Goal: Task Accomplishment & Management: Manage account settings

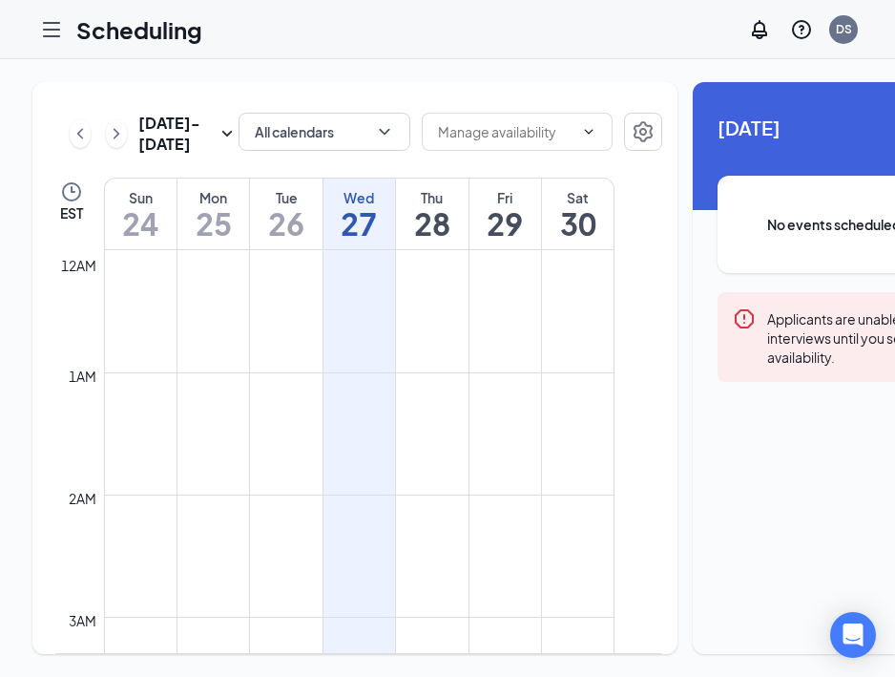
scroll to position [938, 0]
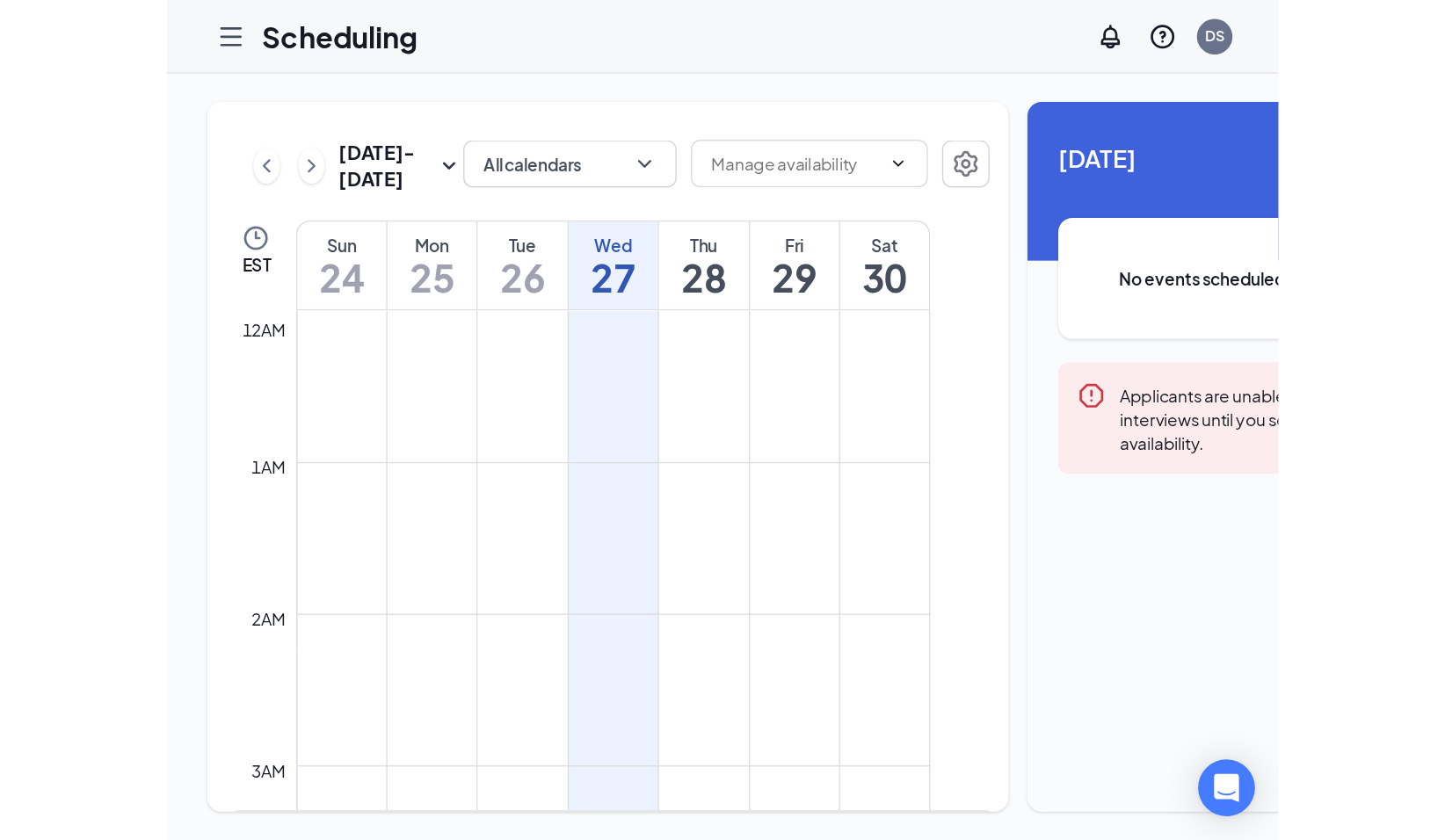
scroll to position [864, 0]
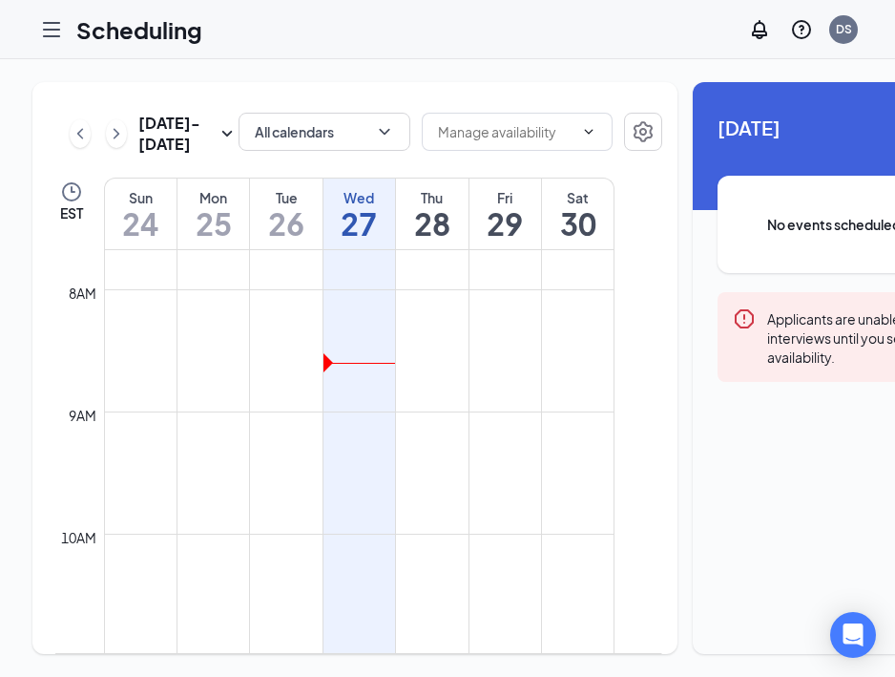
drag, startPoint x: 10, startPoint y: 469, endPoint x: -157, endPoint y: 498, distance: 169.4
click at [0, 498] on html "Scheduling DS Aug 24 - Aug 30 All calendars EST Sun 24 Mon 25 Tue 26 Wed 27 Thu…" at bounding box center [447, 338] width 895 height 677
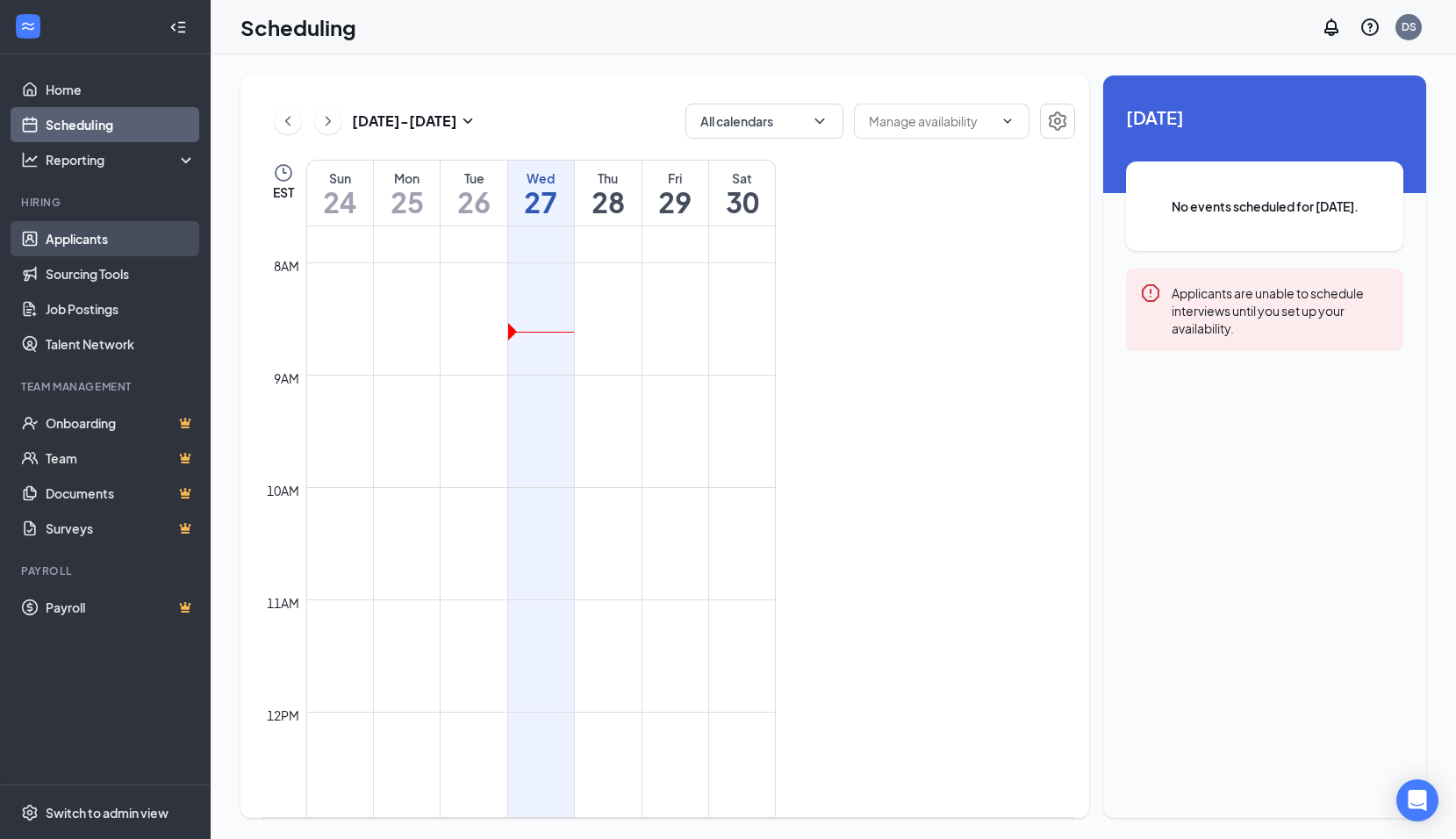
click at [71, 243] on link "Applicants" at bounding box center [120, 238] width 150 height 35
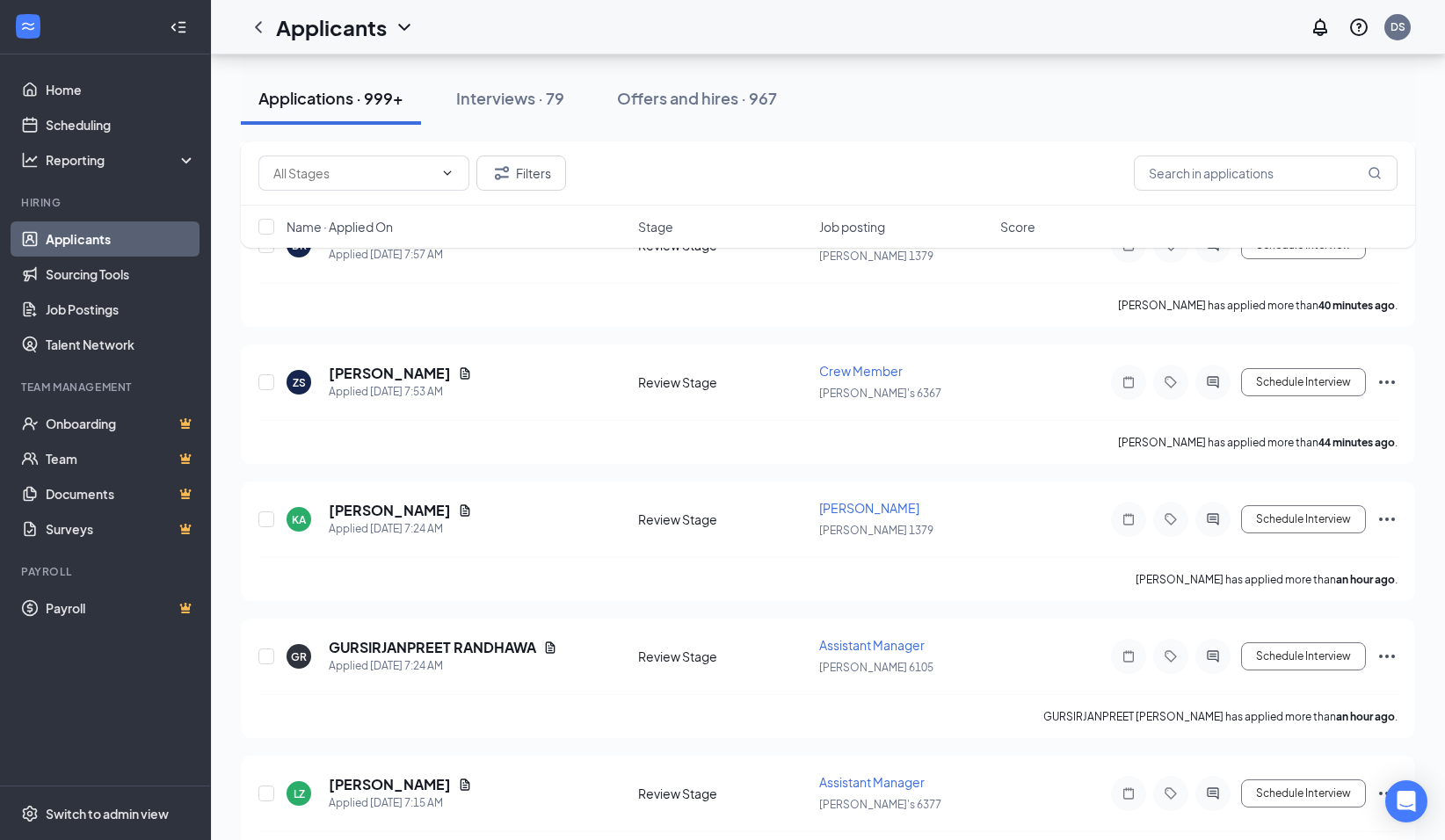
scroll to position [1143, 0]
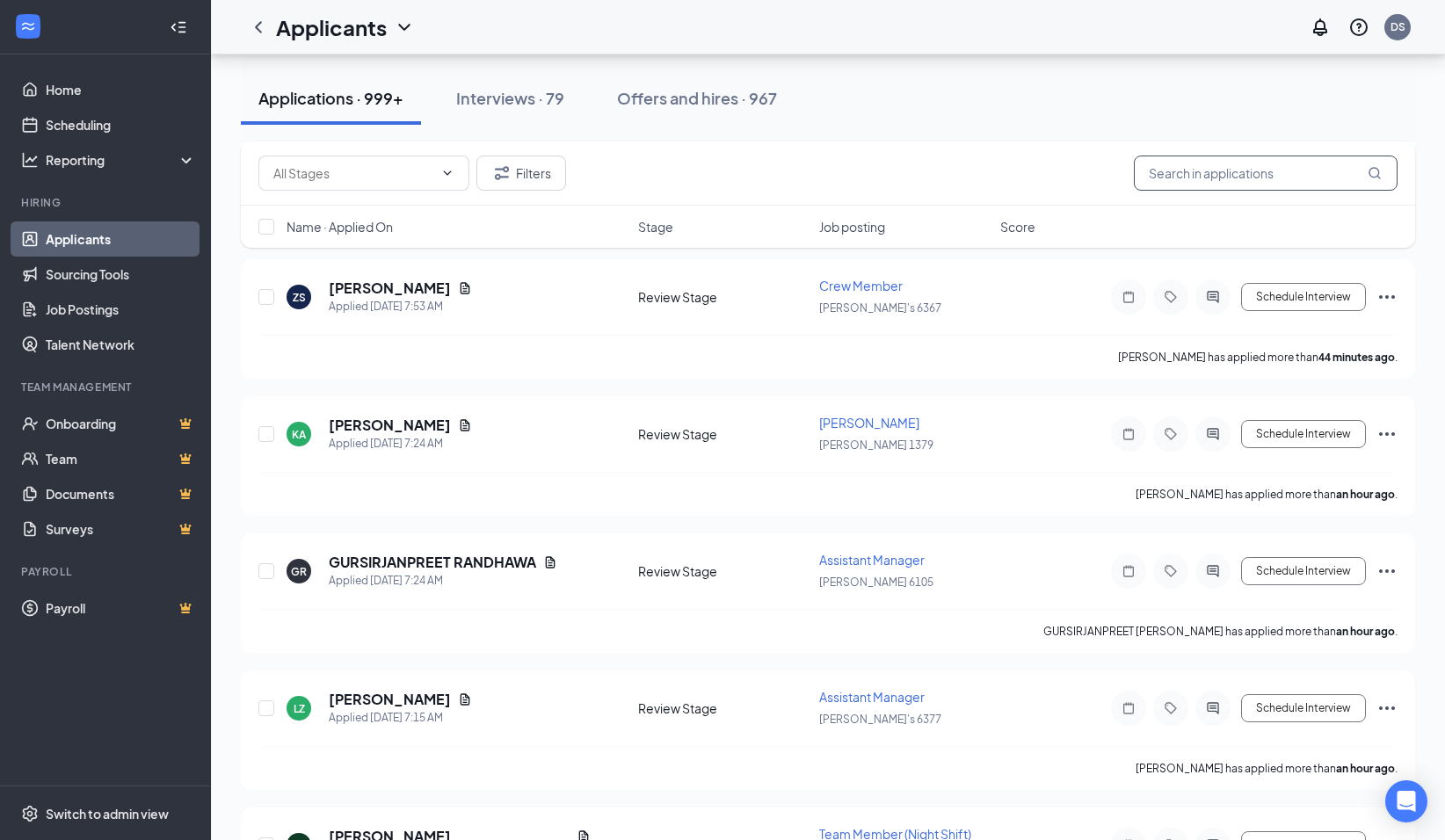
click at [836, 179] on input "text" at bounding box center [1265, 173] width 263 height 35
click at [836, 169] on input "text" at bounding box center [1265, 173] width 263 height 35
click at [836, 173] on input "text" at bounding box center [1265, 173] width 263 height 35
type input "F"
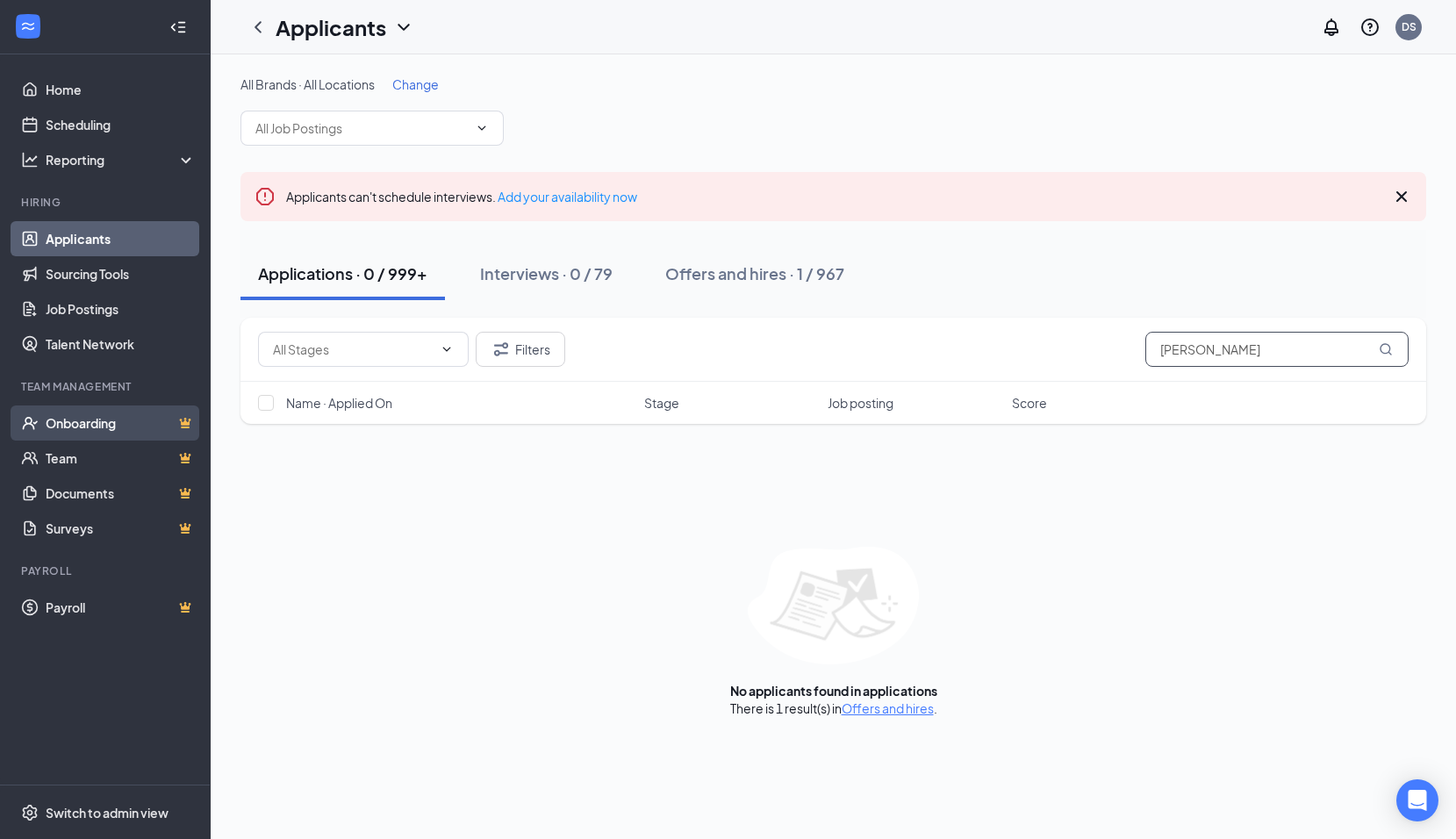
type input "STEFANUCCI"
click at [86, 426] on link "Onboarding" at bounding box center [120, 423] width 150 height 35
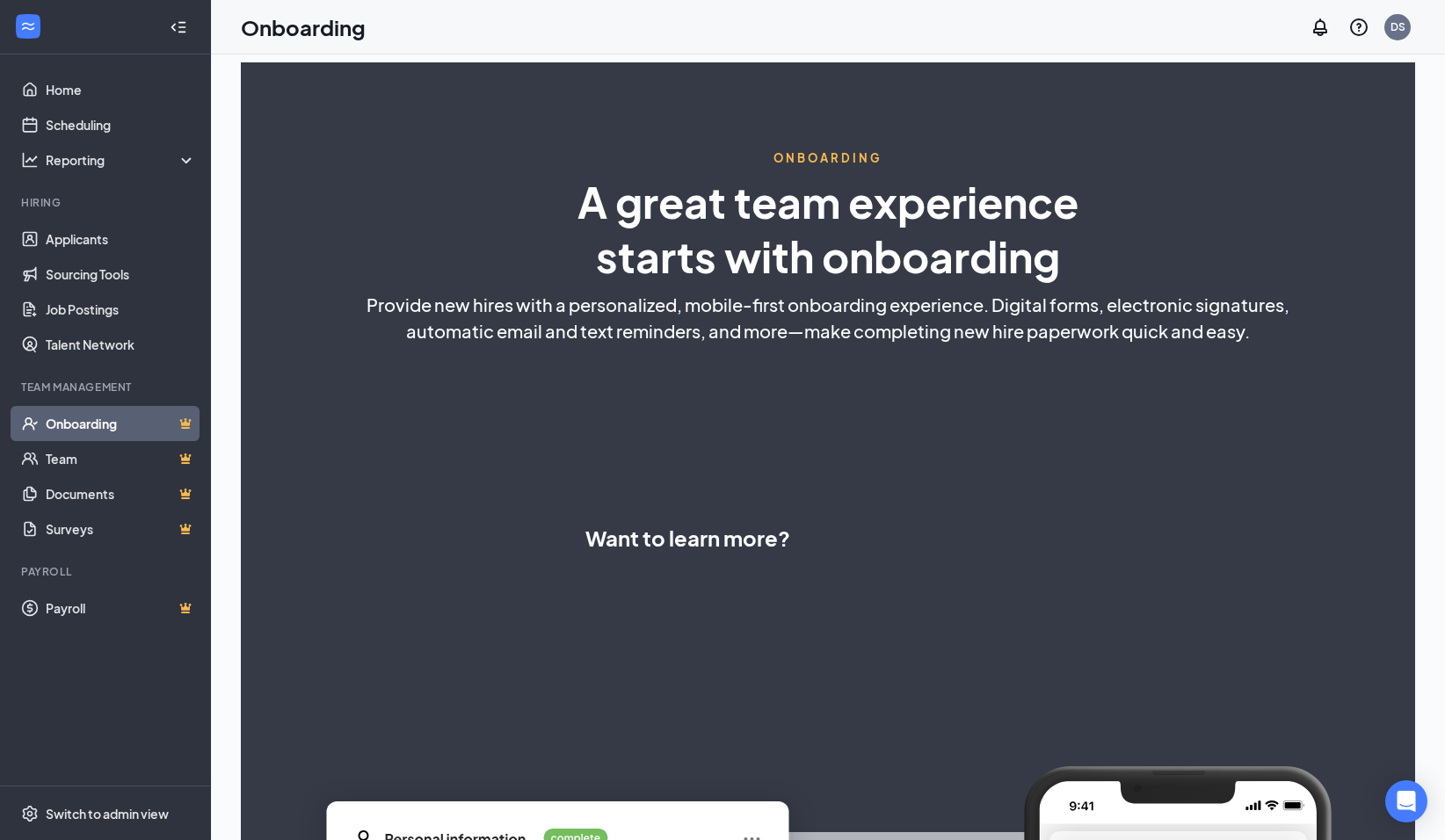
select select "CA"
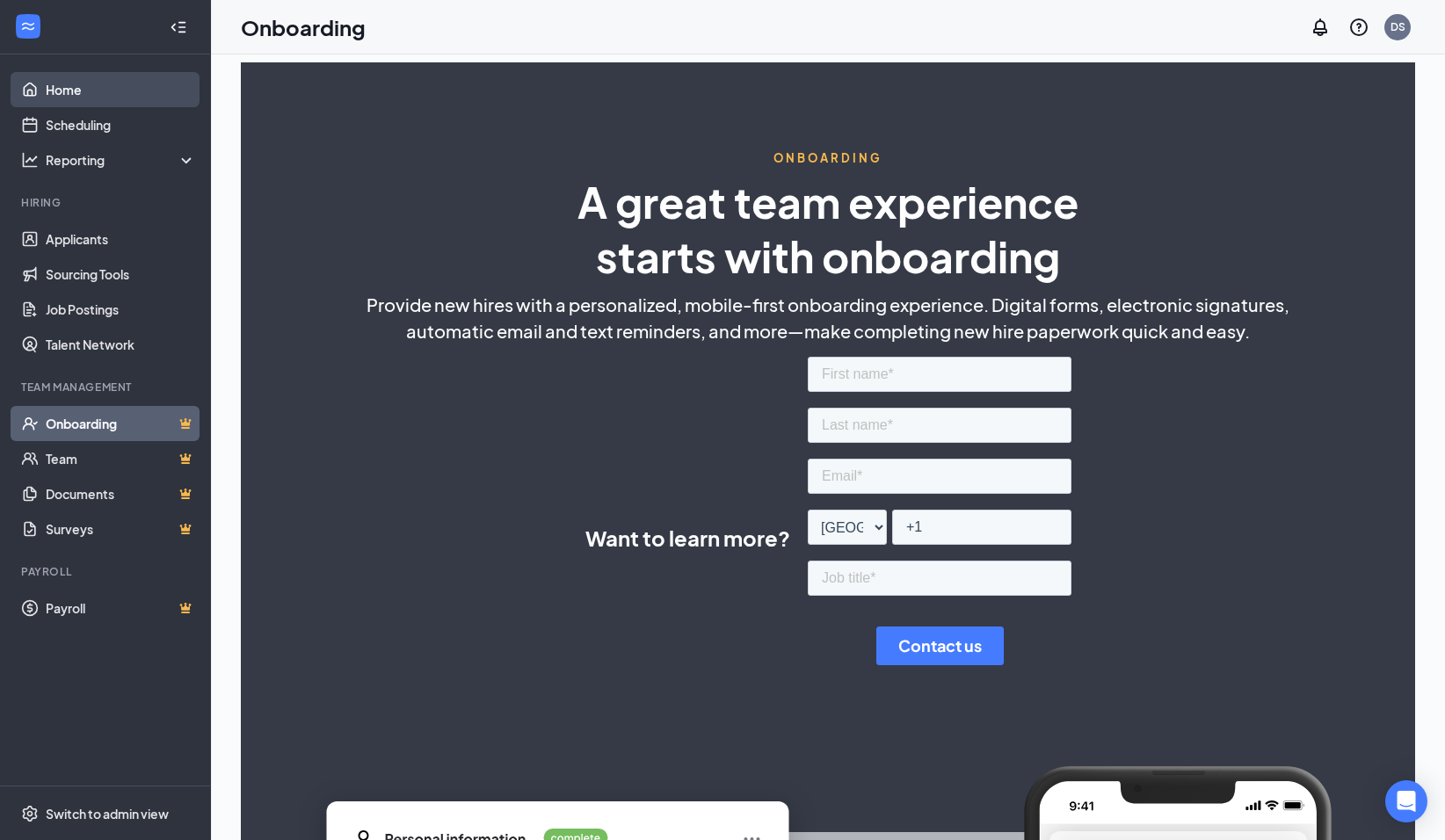
click at [77, 89] on link "Home" at bounding box center [121, 89] width 150 height 35
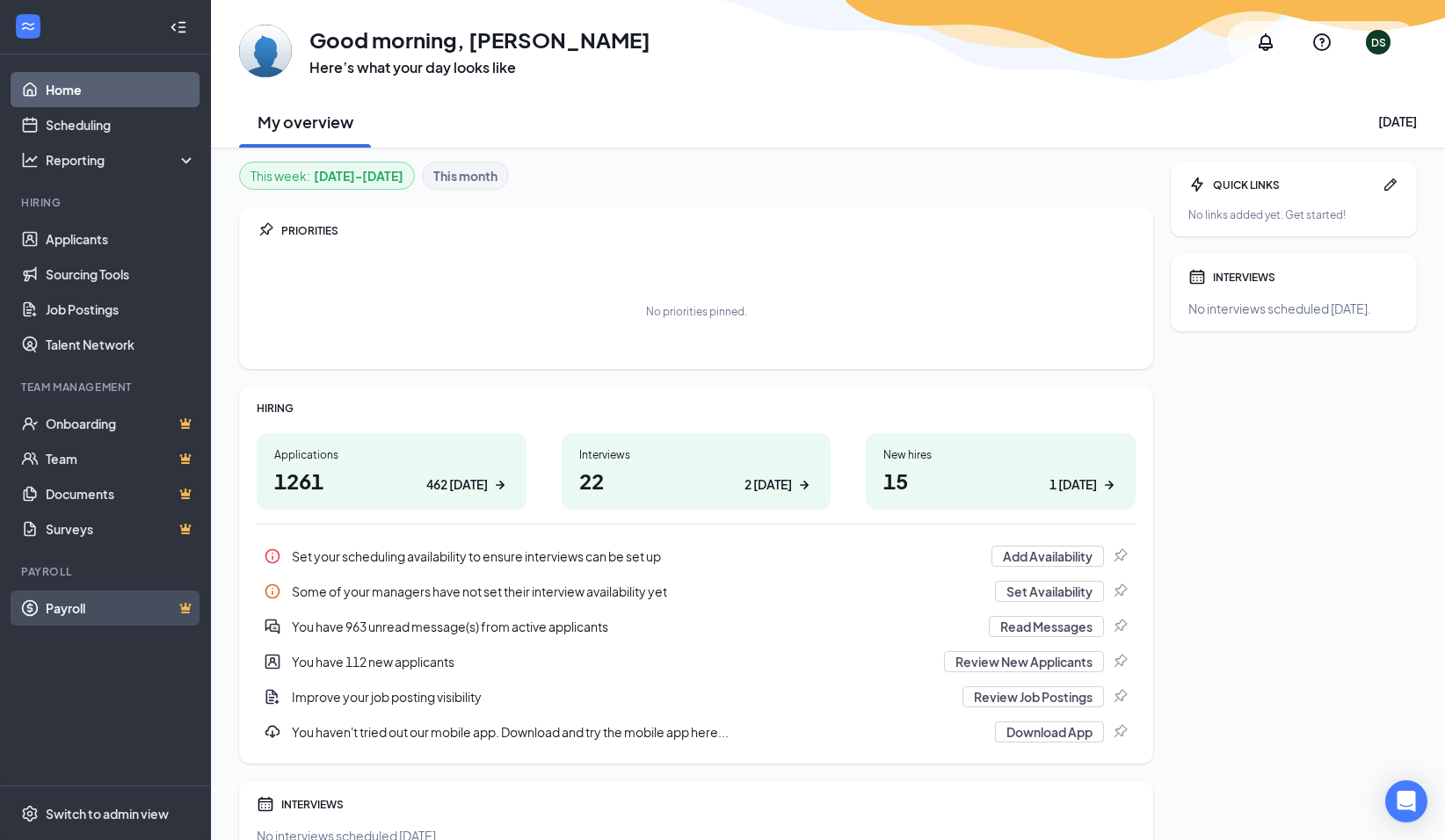
click at [68, 615] on link "Payroll" at bounding box center [121, 608] width 150 height 35
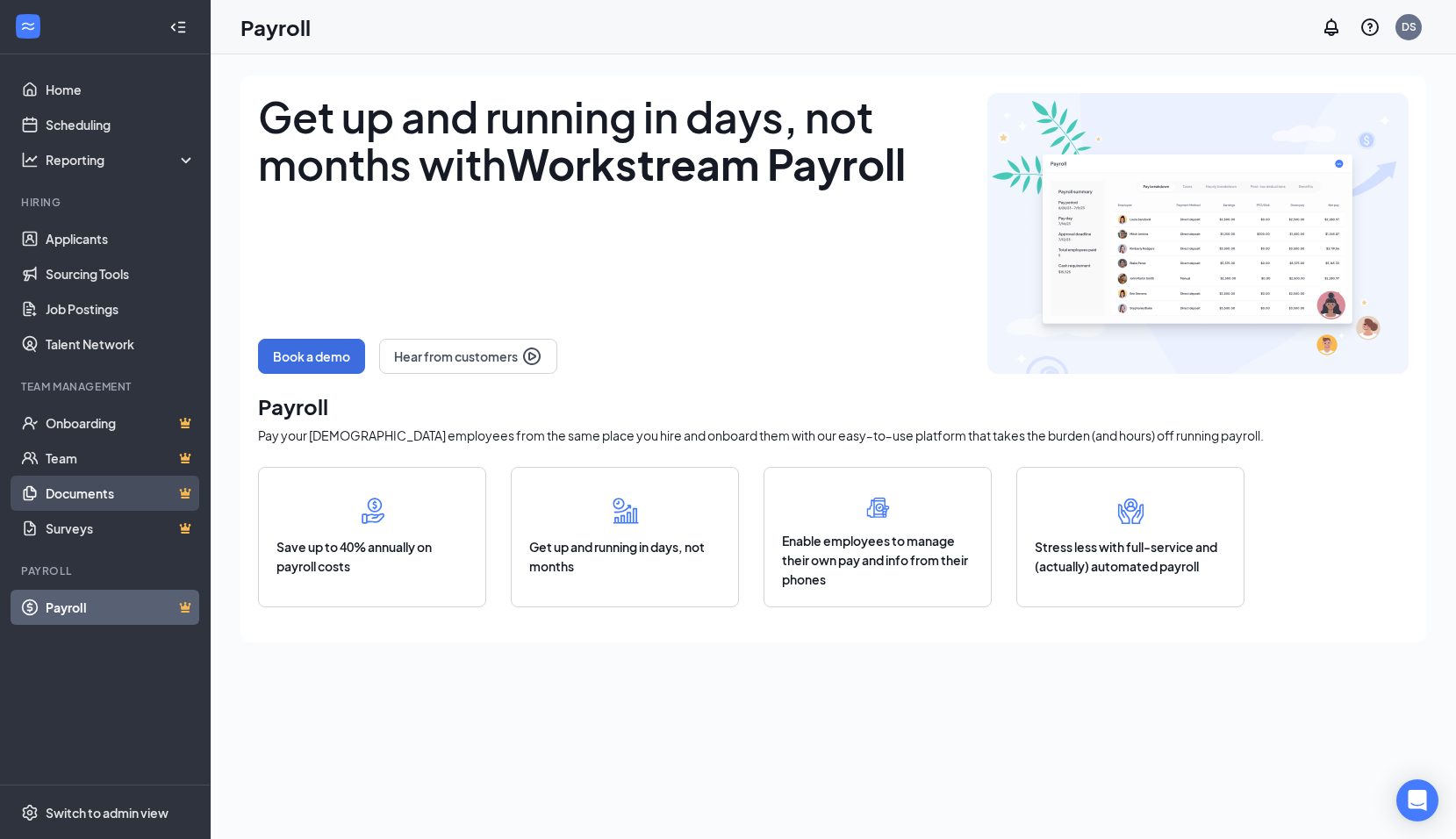
click at [83, 492] on link "Documents" at bounding box center [120, 493] width 150 height 35
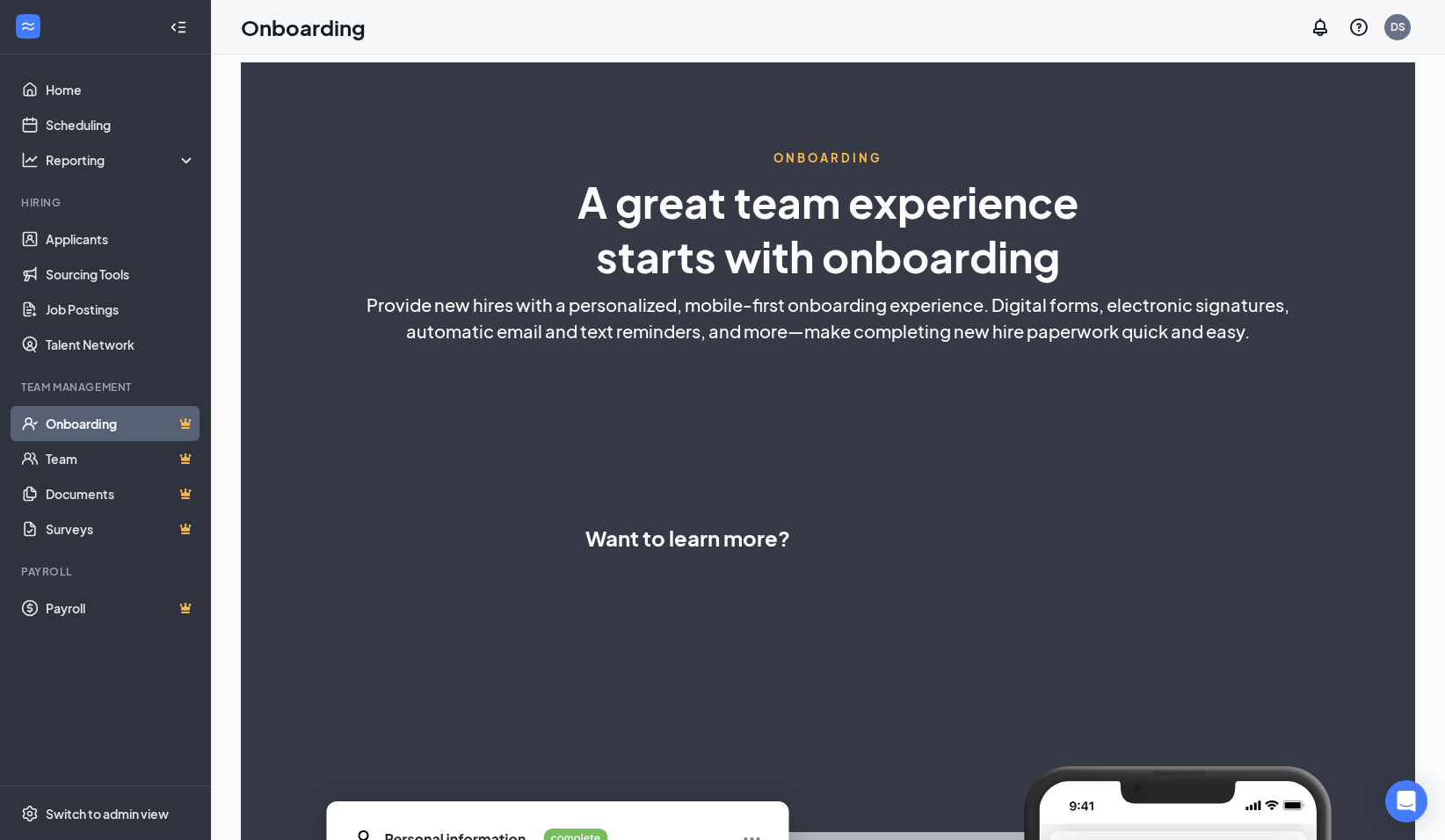
select select "CA"
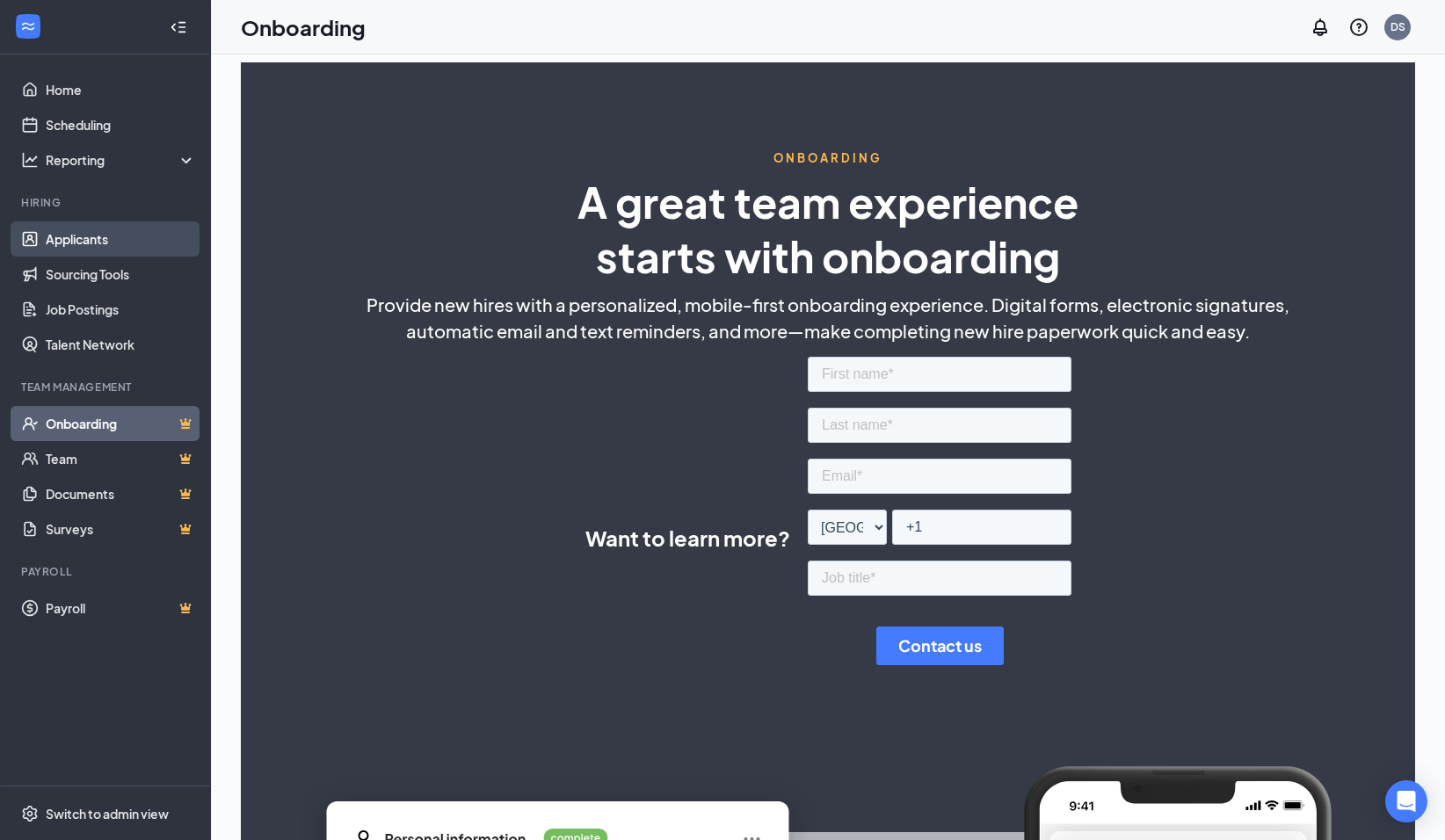
click at [83, 244] on link "Applicants" at bounding box center [121, 239] width 150 height 35
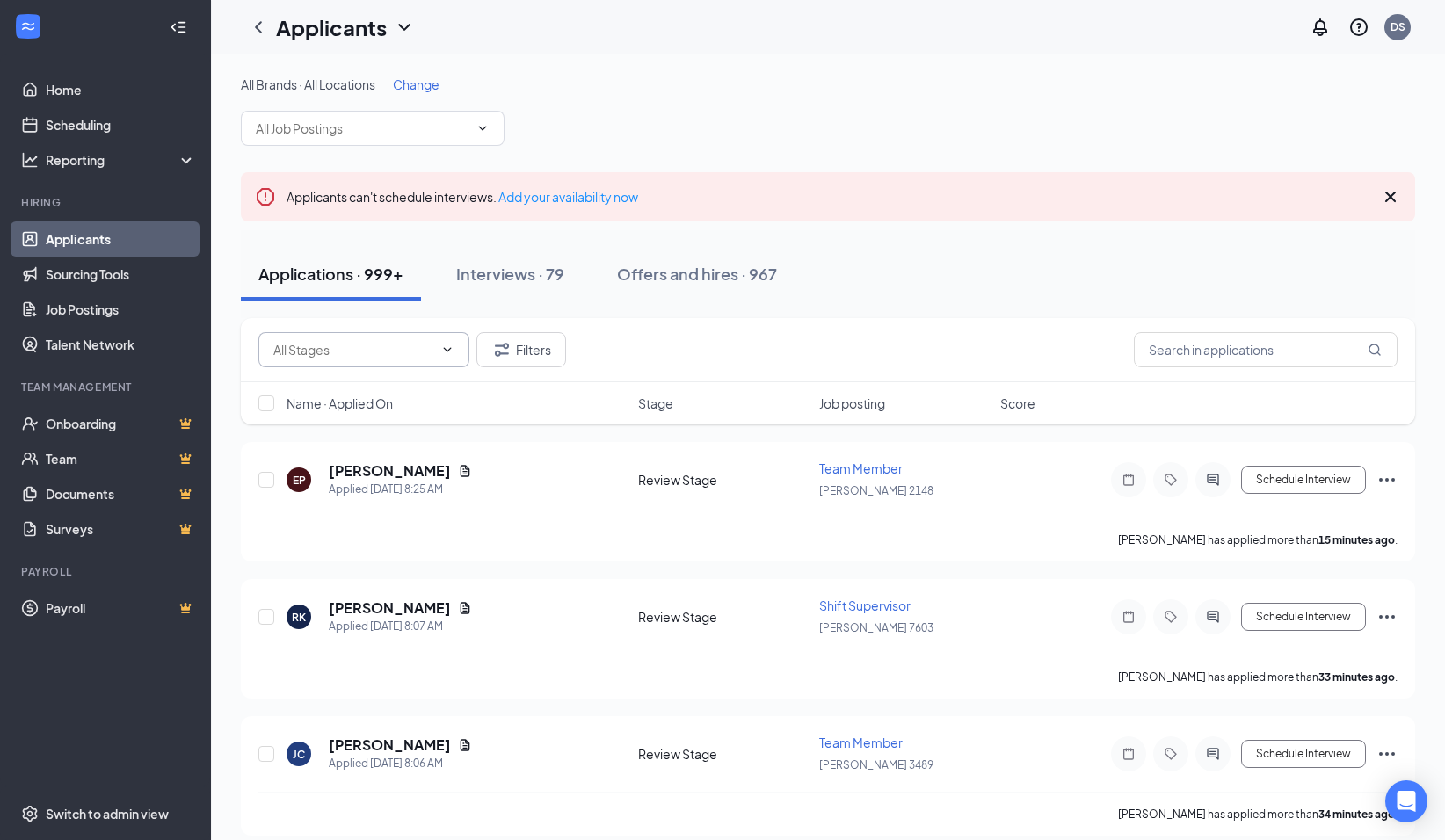
click at [446, 348] on icon "ChevronDown" at bounding box center [447, 349] width 14 height 14
click at [448, 346] on icon "ChevronUp" at bounding box center [447, 349] width 14 height 14
click at [747, 278] on div "Offers and hires · 967" at bounding box center [697, 274] width 160 height 22
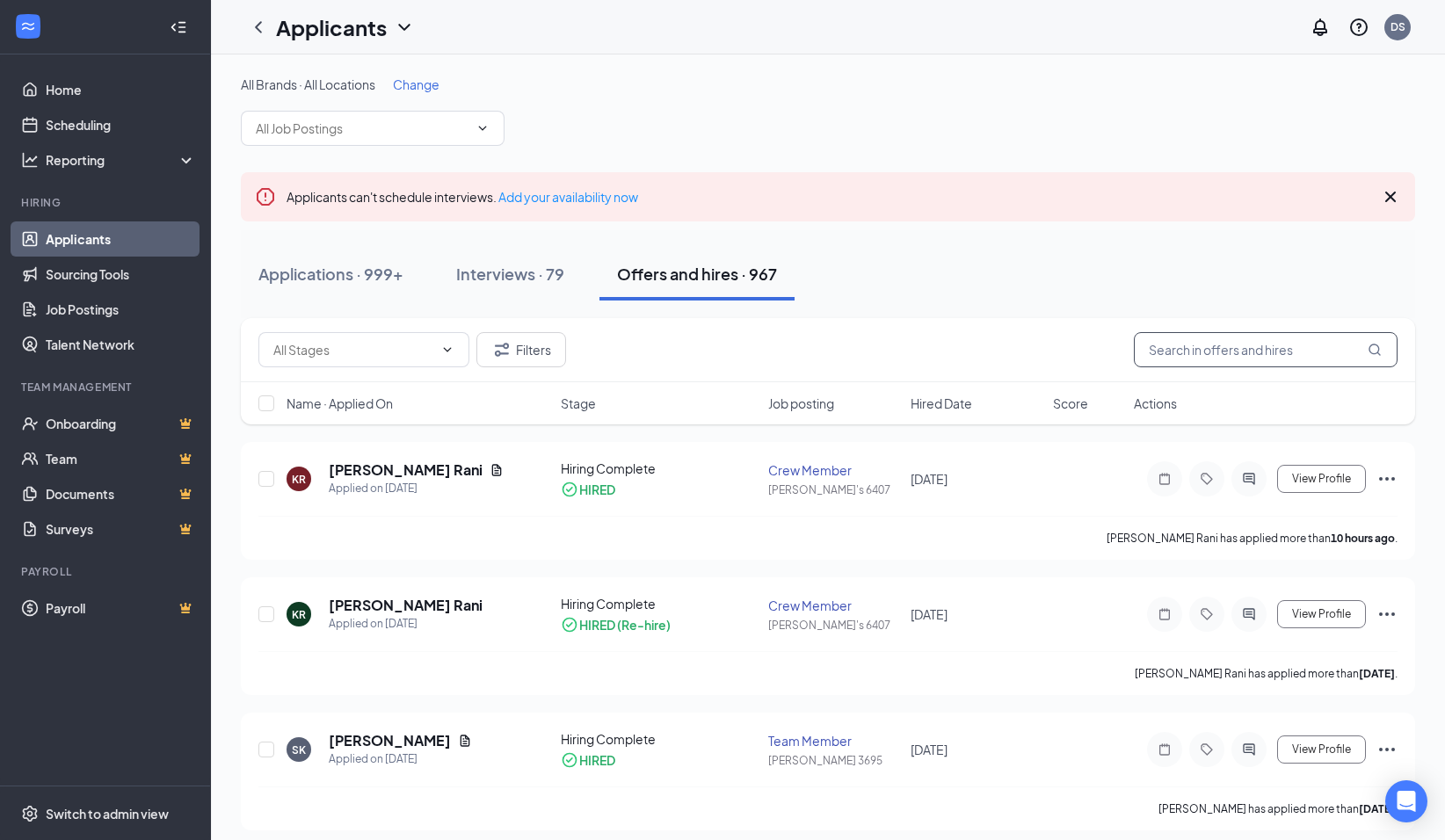
click at [1225, 344] on input "text" at bounding box center [1265, 350] width 263 height 35
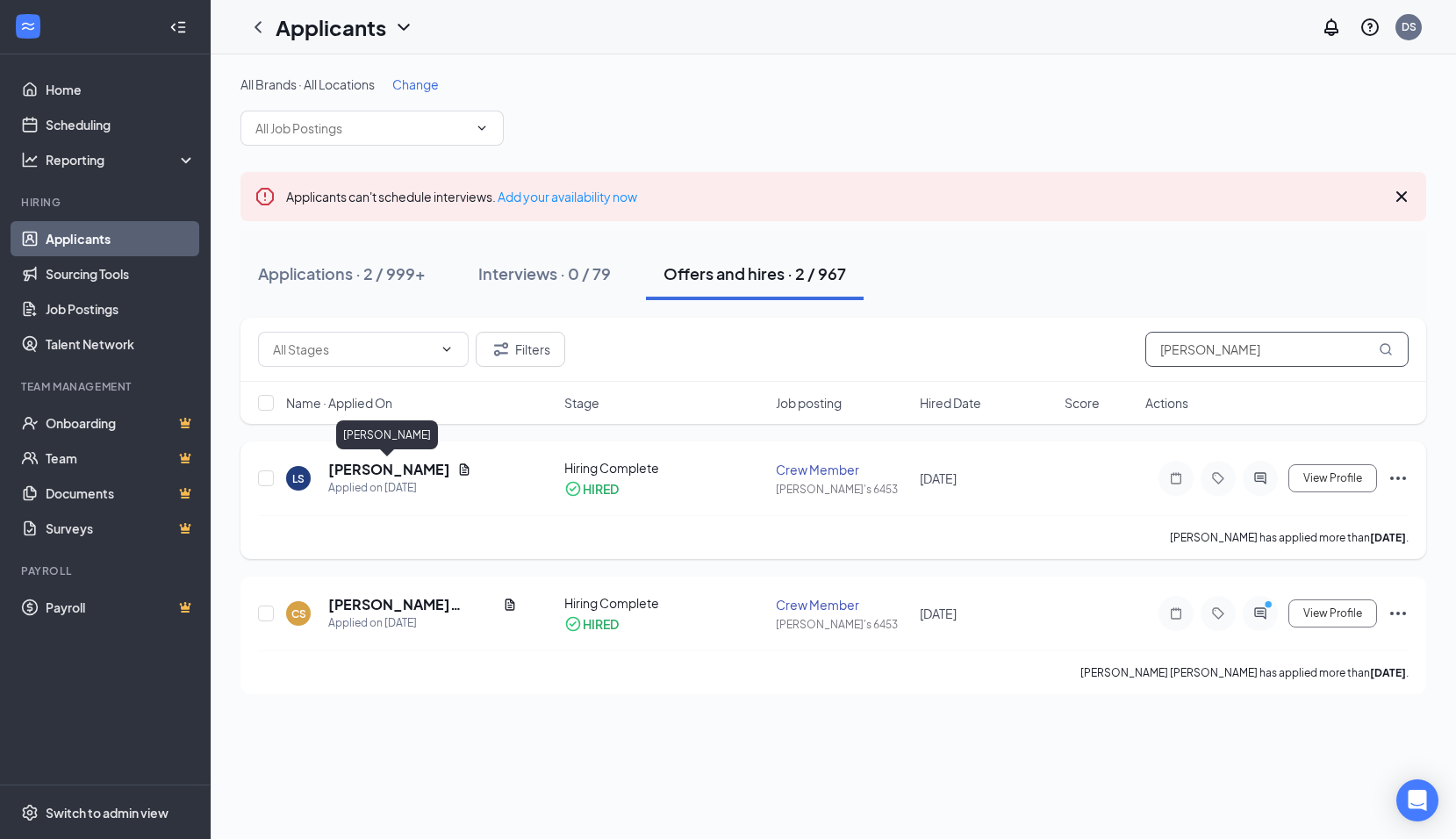
type input "STEFAN"
click at [387, 468] on h5 "[PERSON_NAME]" at bounding box center [389, 469] width 122 height 19
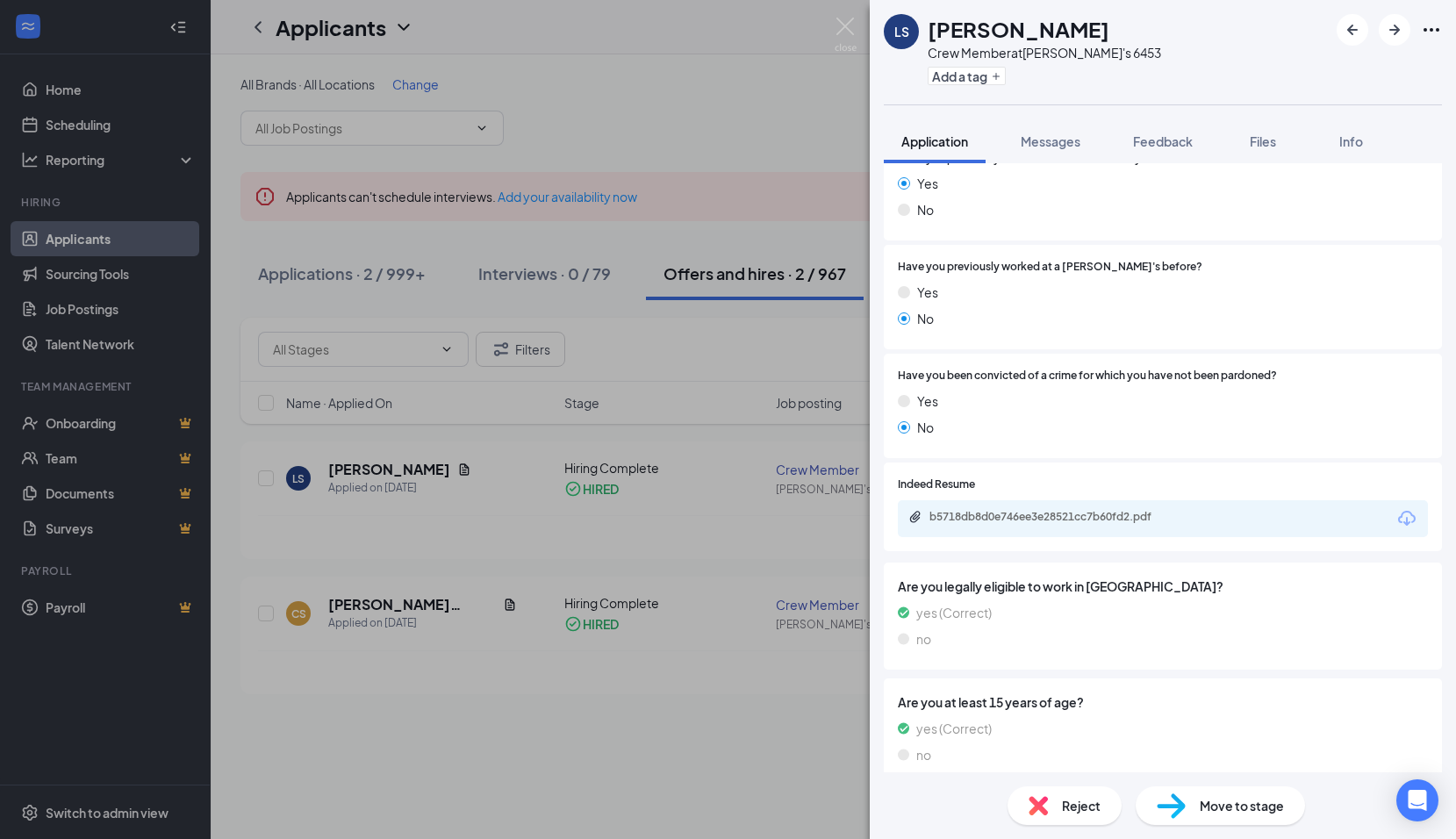
scroll to position [757, 0]
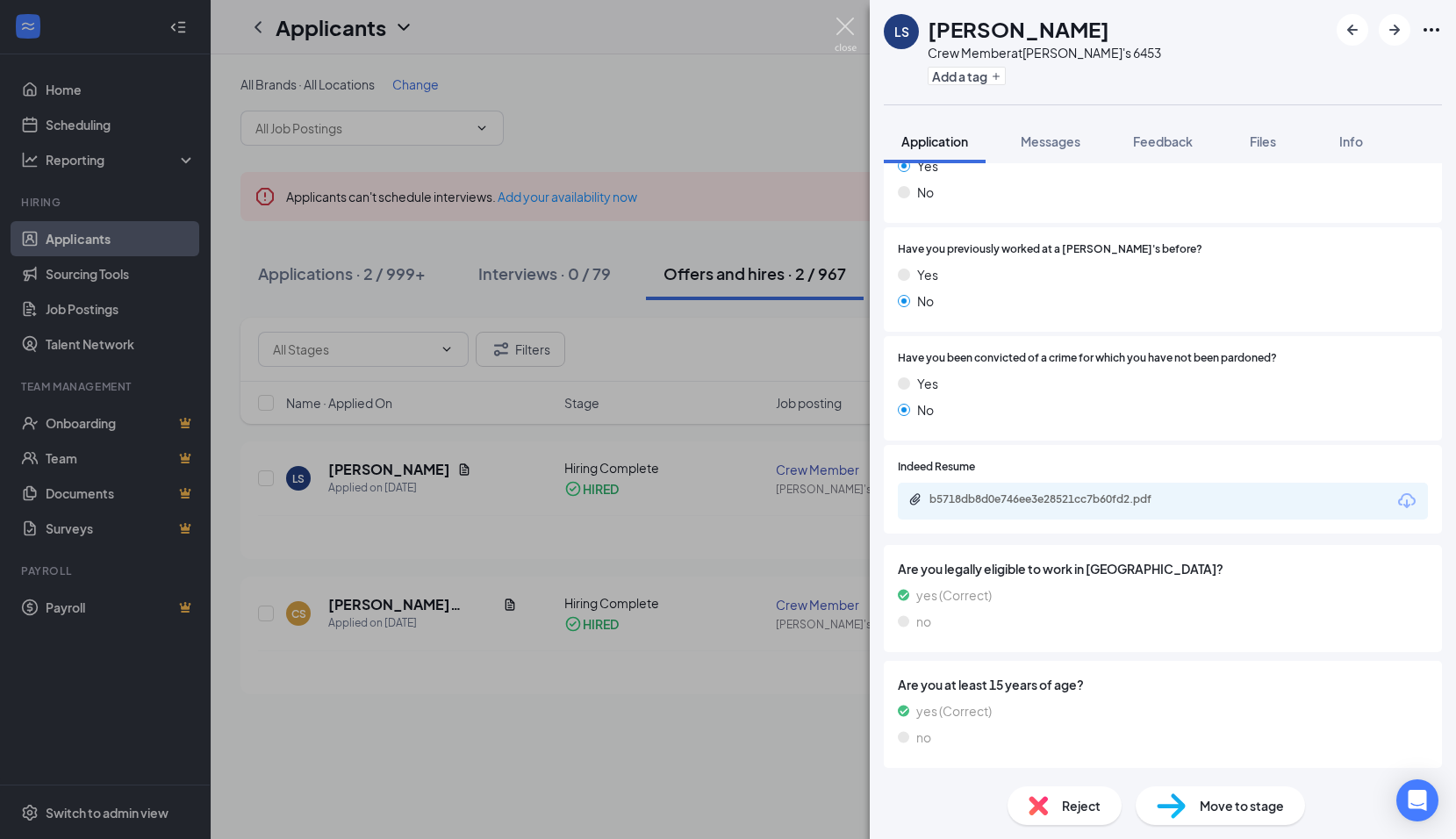
click at [843, 25] on img at bounding box center [845, 34] width 22 height 34
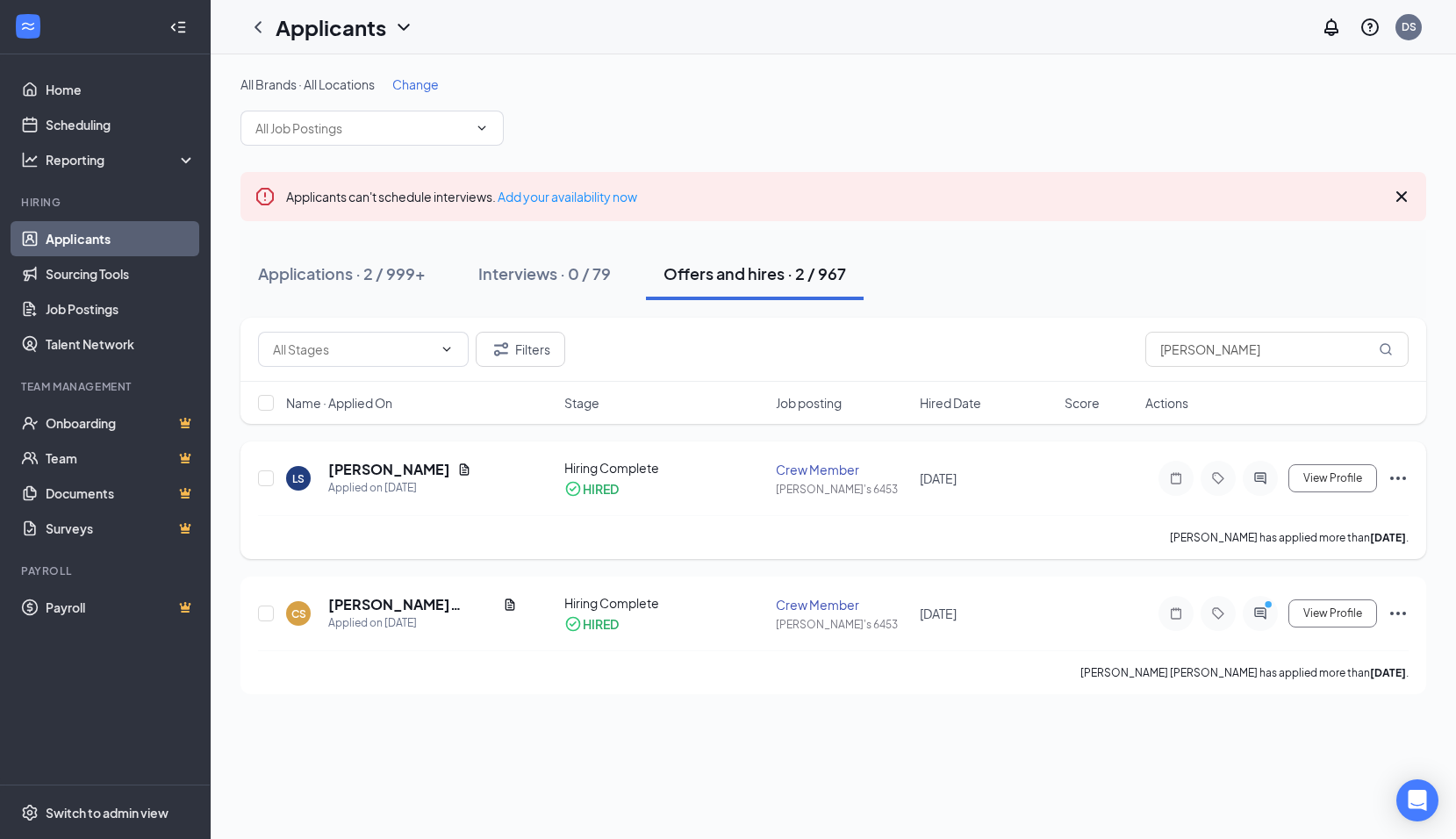
click at [1403, 478] on icon "Ellipses" at bounding box center [1398, 478] width 16 height 4
click at [363, 468] on h5 "[PERSON_NAME]" at bounding box center [389, 469] width 122 height 19
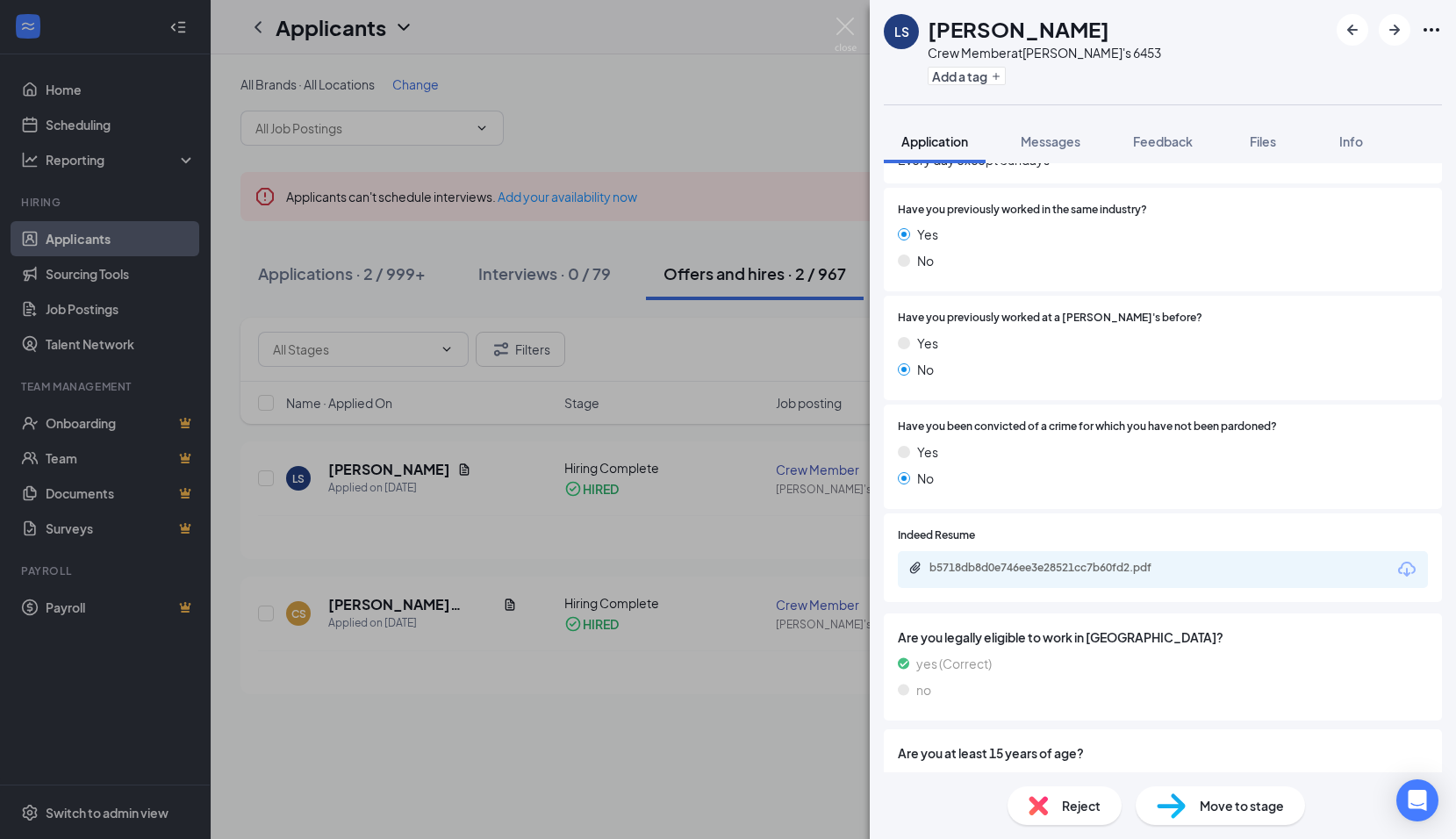
scroll to position [757, 0]
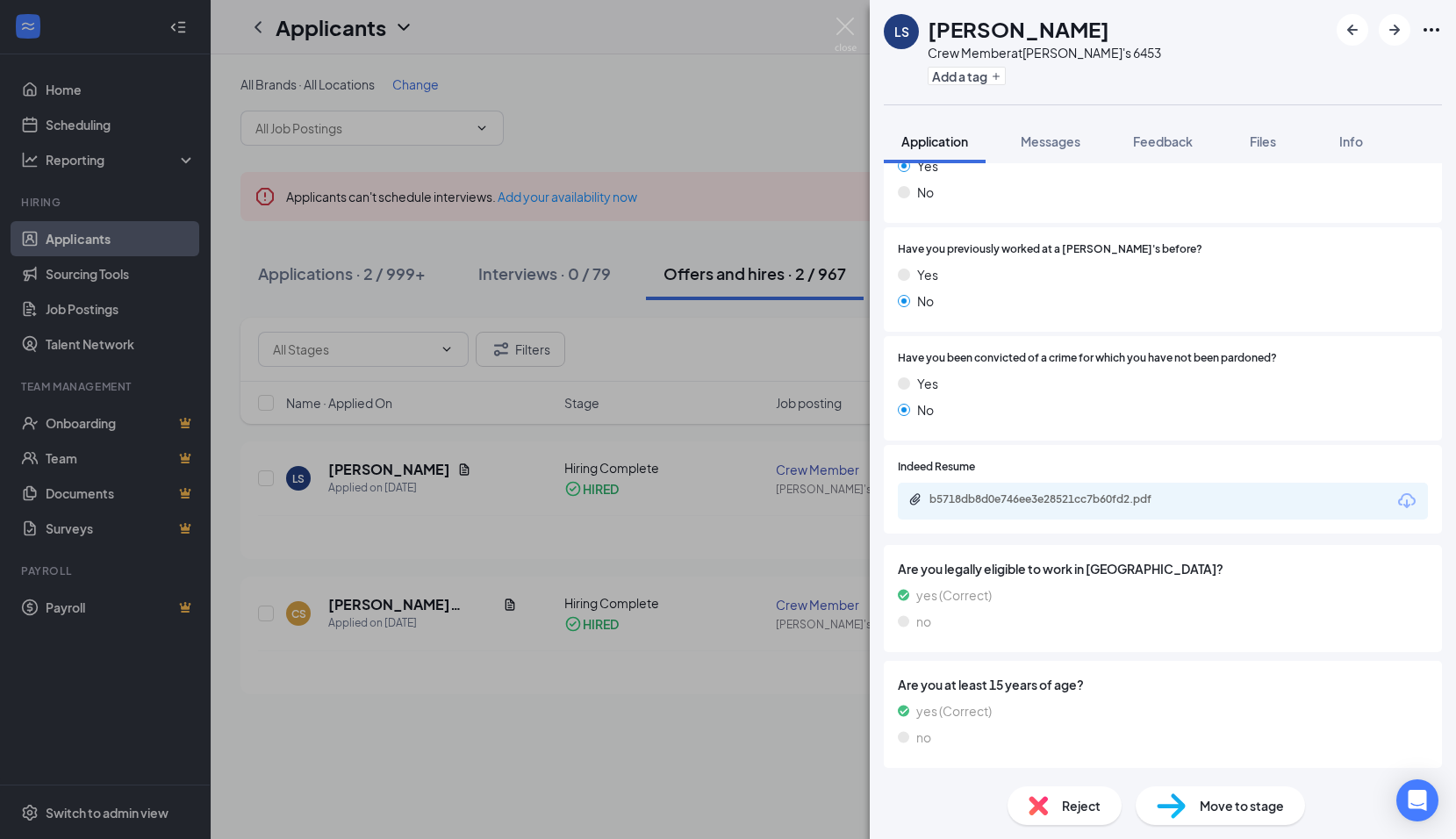
click at [1221, 808] on span "Move to stage" at bounding box center [1242, 806] width 85 height 19
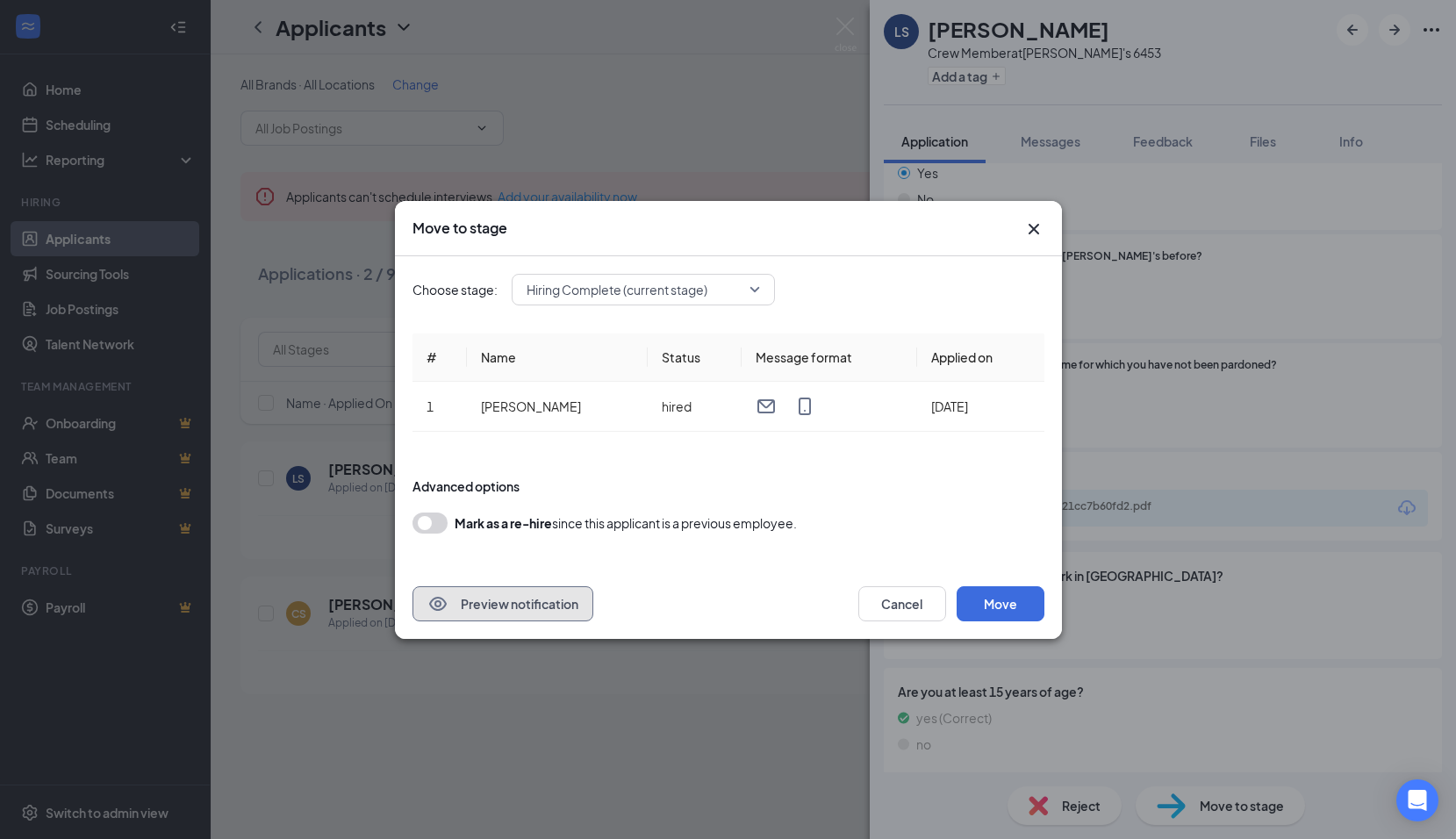
click at [499, 605] on button "Preview notification" at bounding box center [502, 603] width 181 height 35
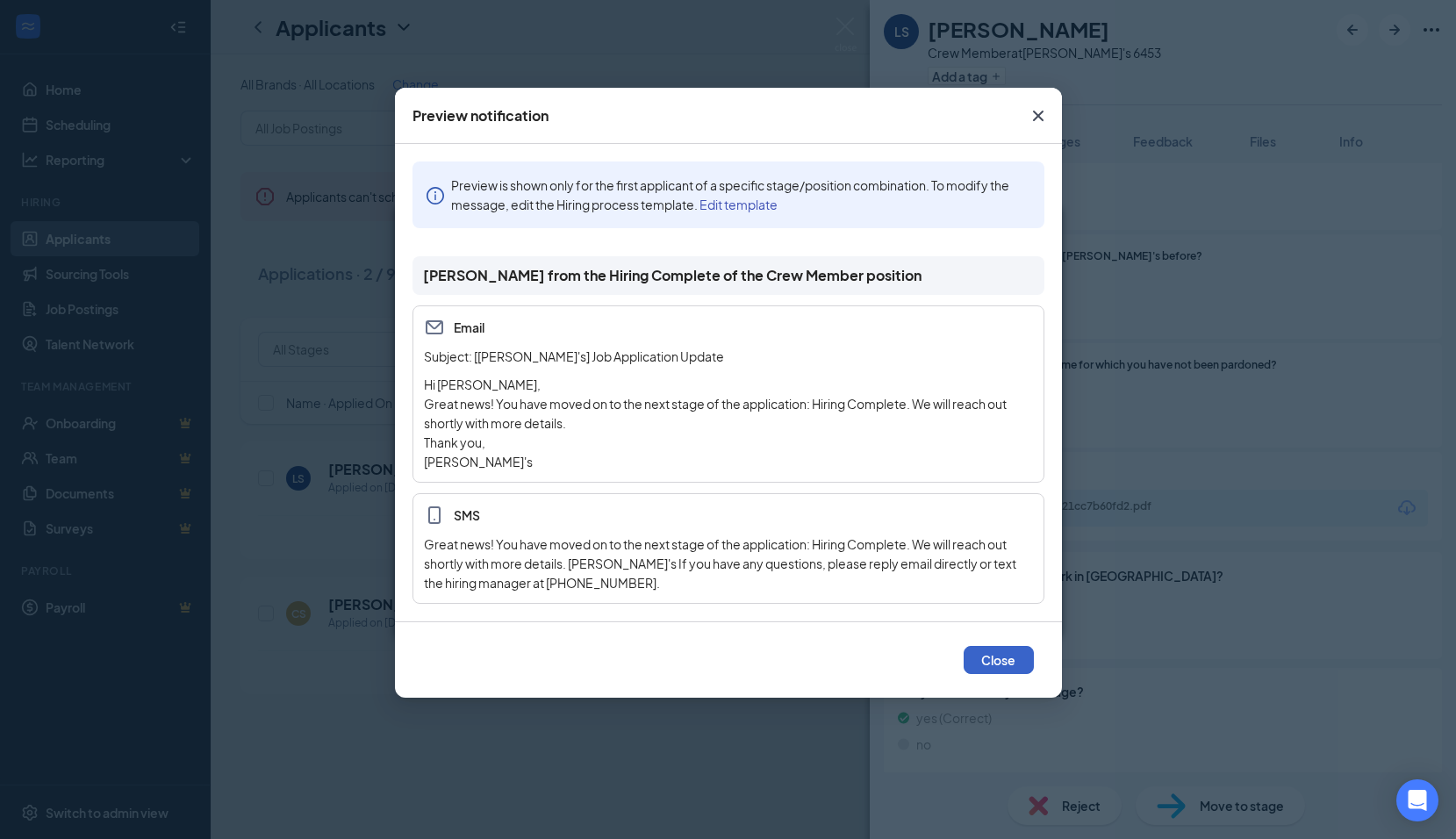
click at [1017, 662] on button "Close" at bounding box center [999, 660] width 70 height 29
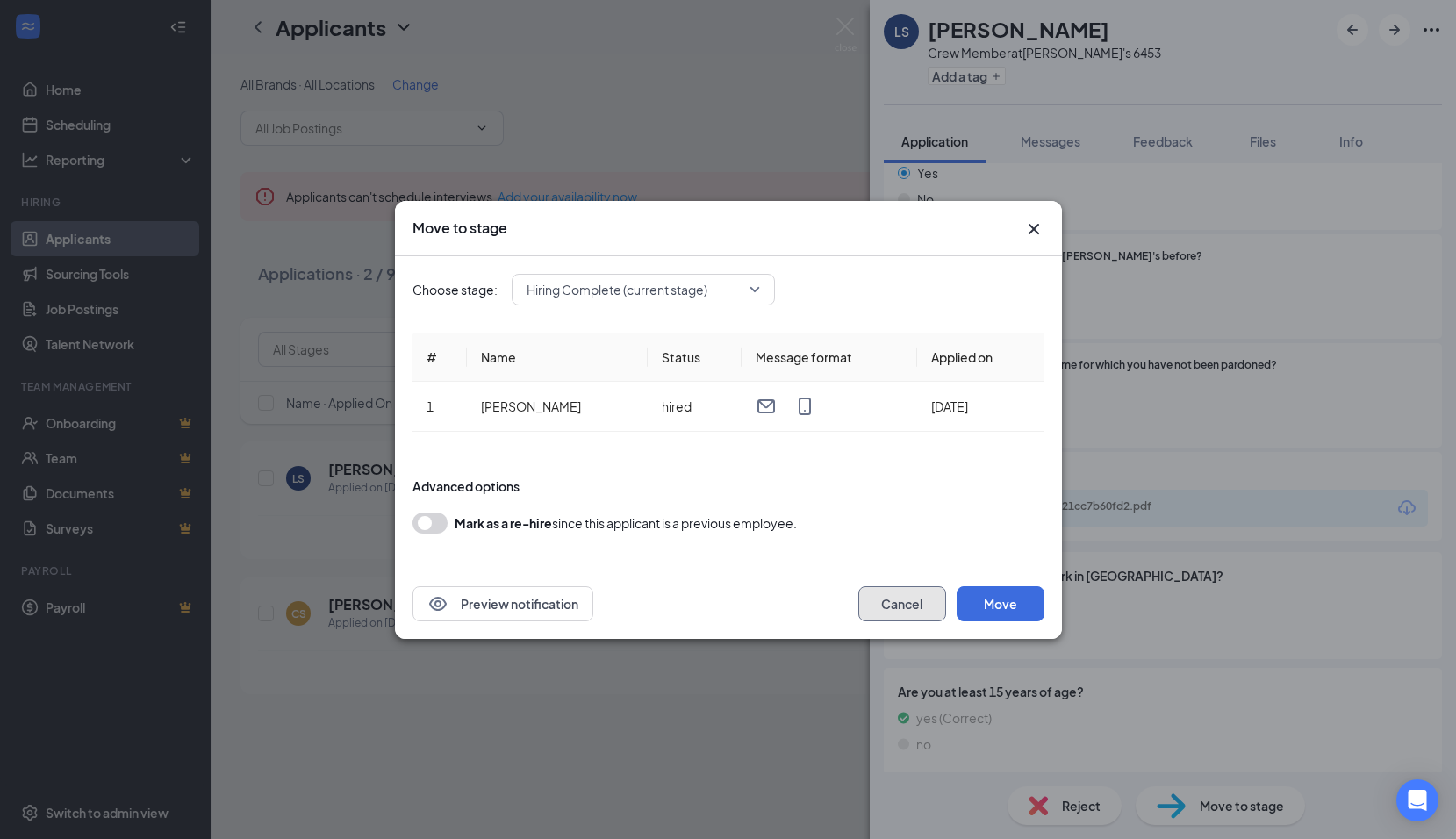
click at [904, 602] on button "Cancel" at bounding box center [901, 603] width 87 height 35
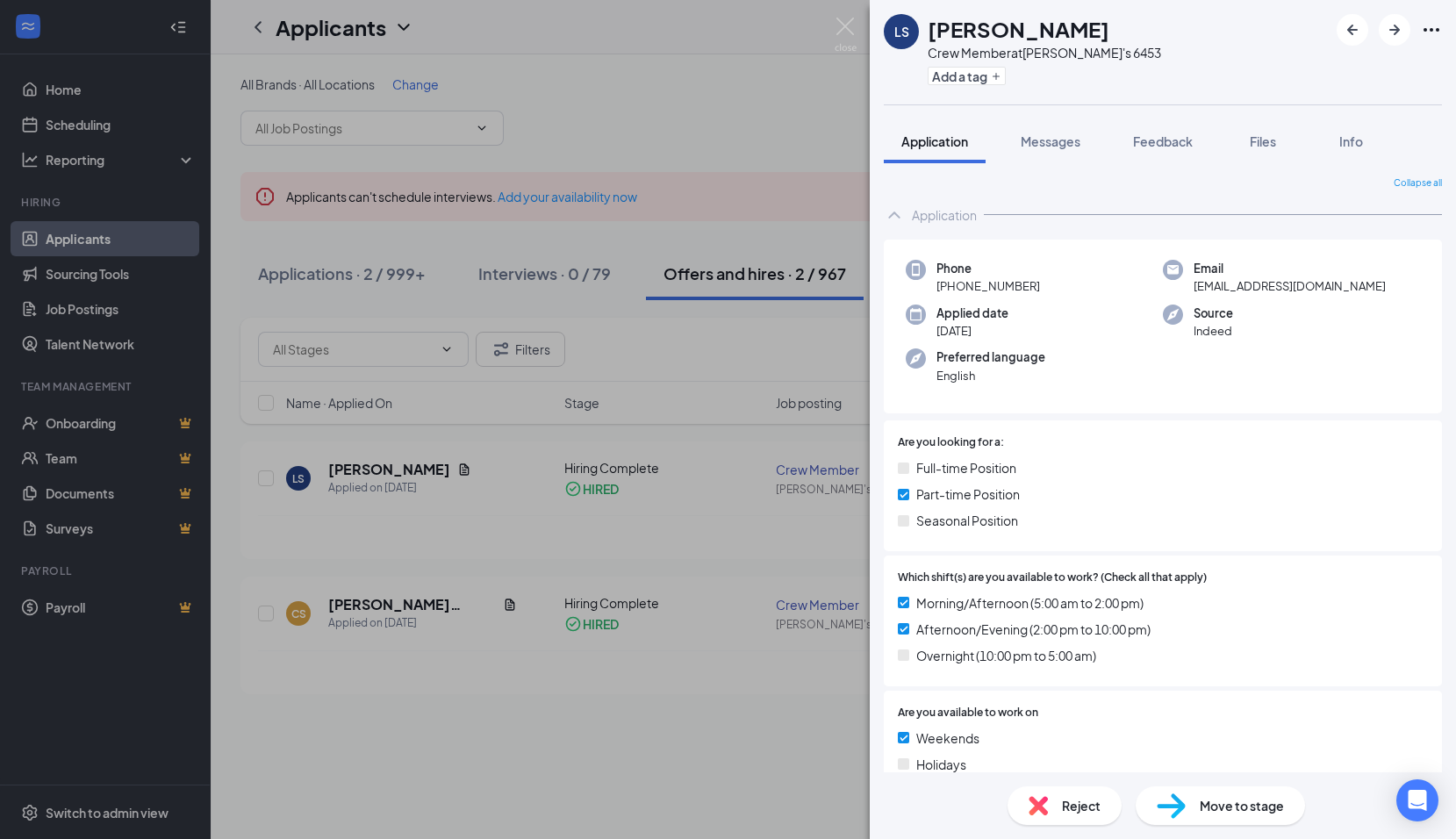
scroll to position [0, 0]
click at [1349, 141] on span "Info" at bounding box center [1351, 141] width 24 height 16
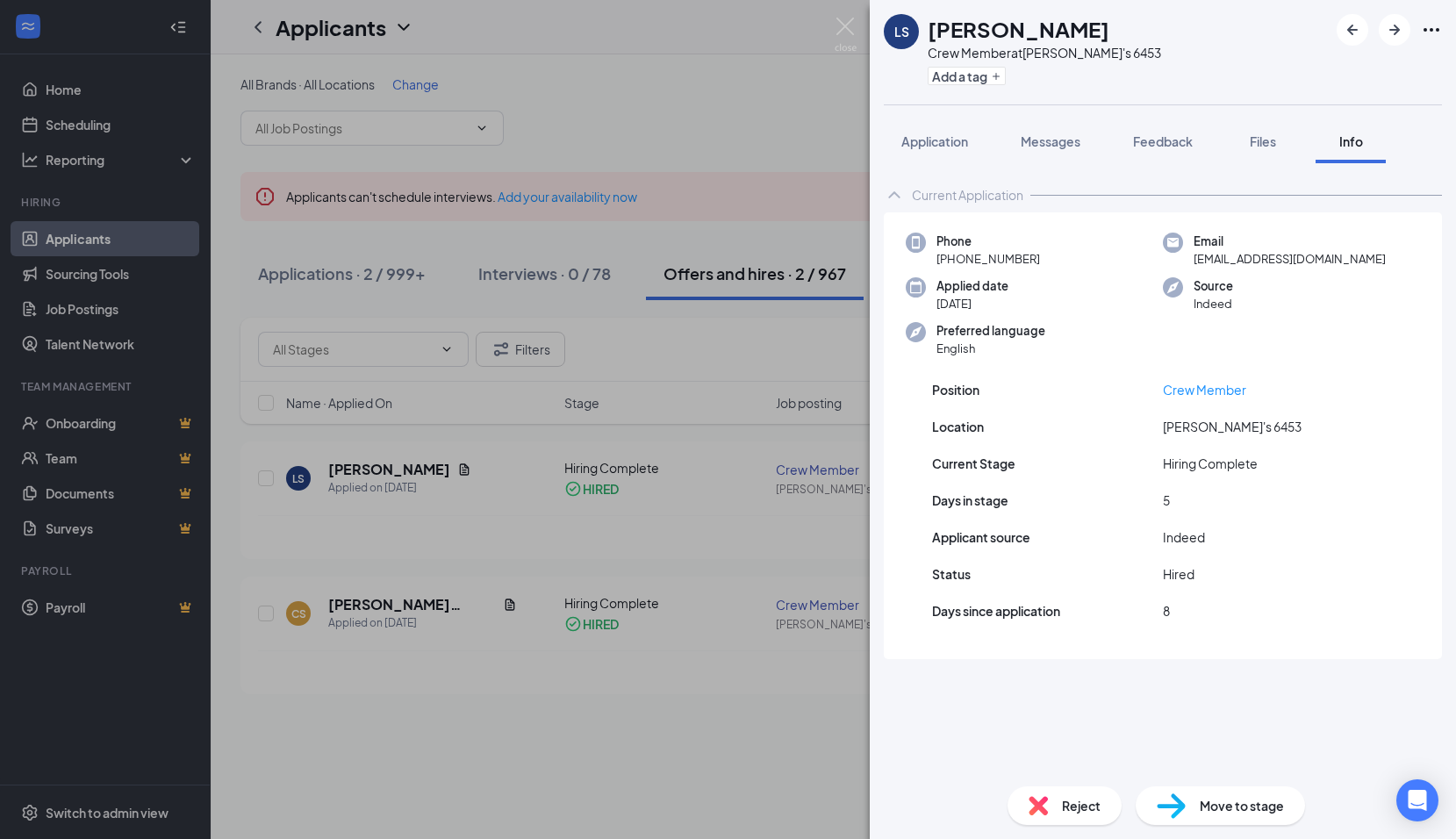
drag, startPoint x: 1194, startPoint y: 259, endPoint x: 1429, endPoint y: 259, distance: 235.0
click at [1429, 259] on div "Phone +1 (437) 227-1746 Email dx4d4g8bnd@privaterelay.appleid.com Applied date …" at bounding box center [1163, 300] width 558 height 175
click at [1429, 38] on icon "Ellipses" at bounding box center [1431, 29] width 21 height 21
click at [1278, 71] on link "View full application" at bounding box center [1336, 70] width 189 height 17
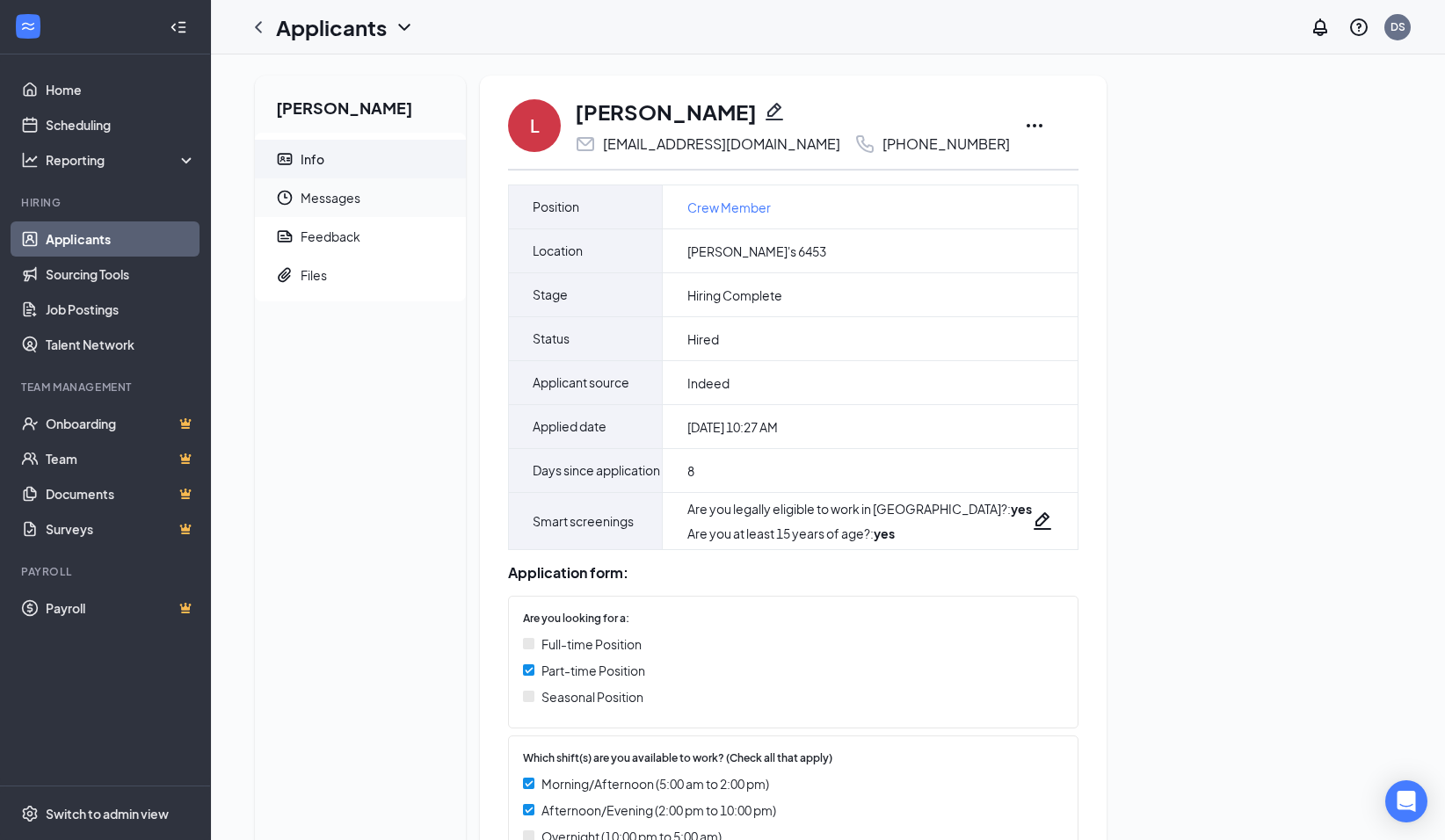
click at [307, 194] on span "Messages" at bounding box center [376, 198] width 151 height 39
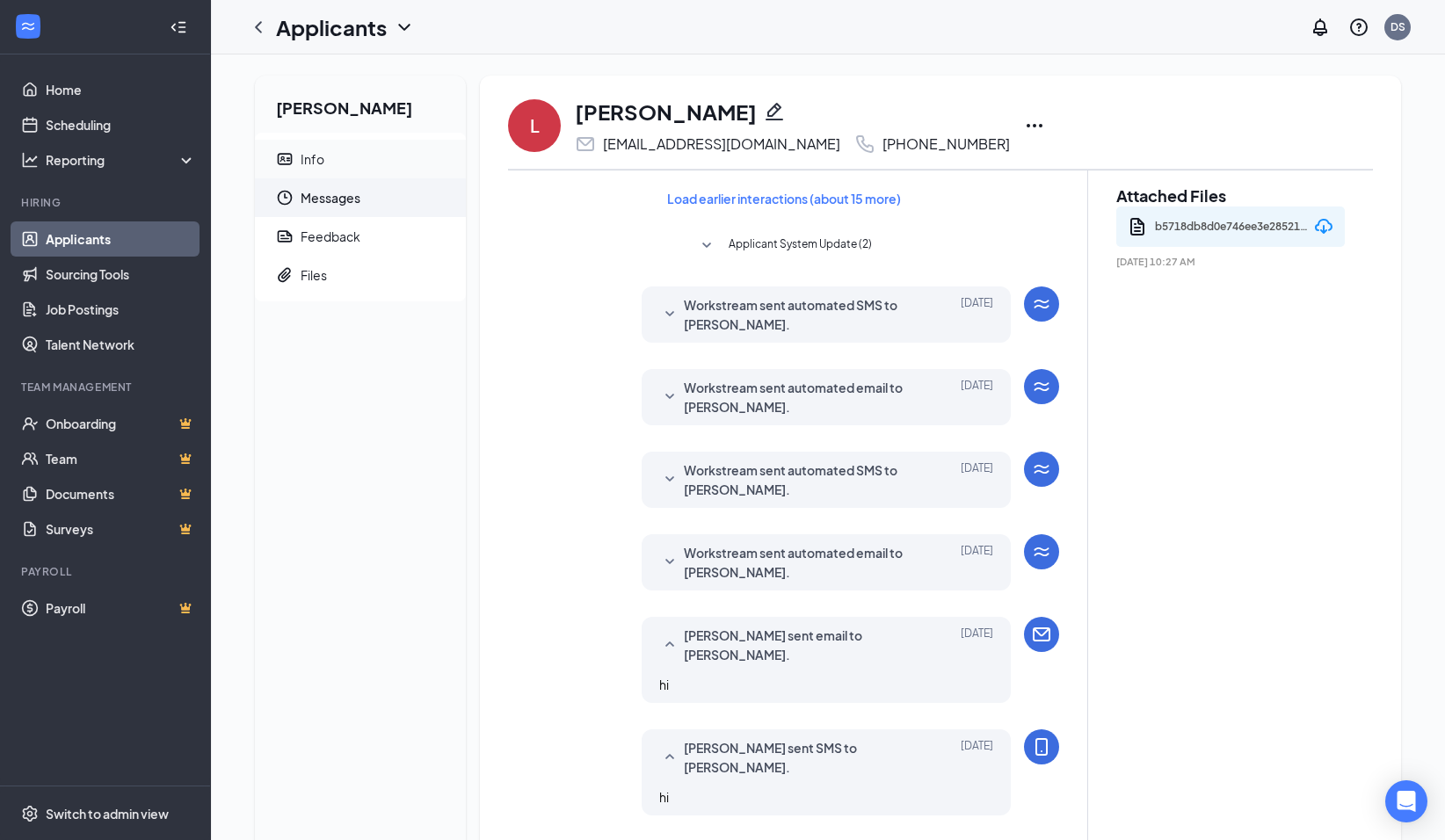
click at [317, 155] on div "Info" at bounding box center [312, 158] width 24 height 18
